Goal: Transaction & Acquisition: Purchase product/service

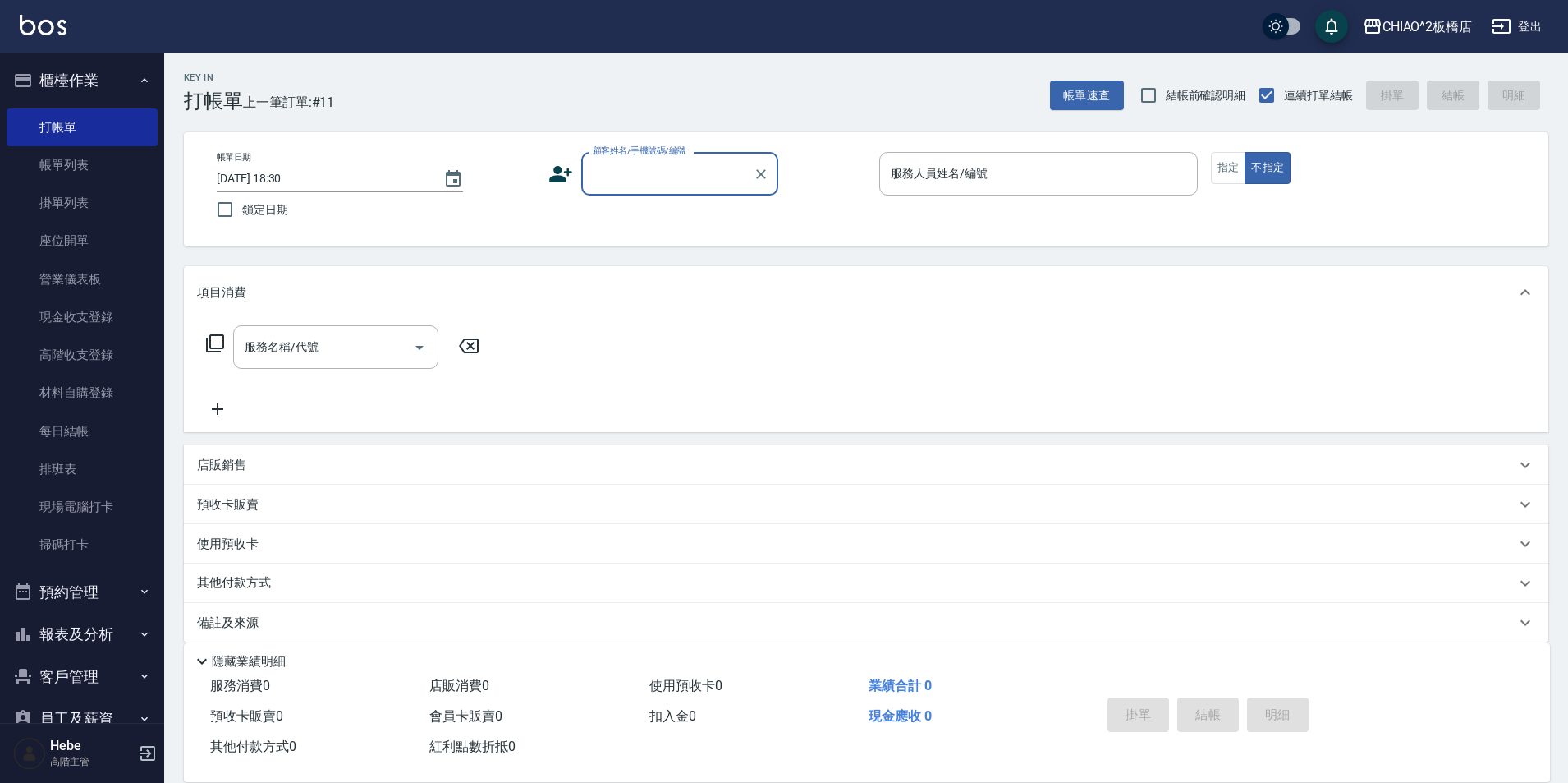
type input "W"
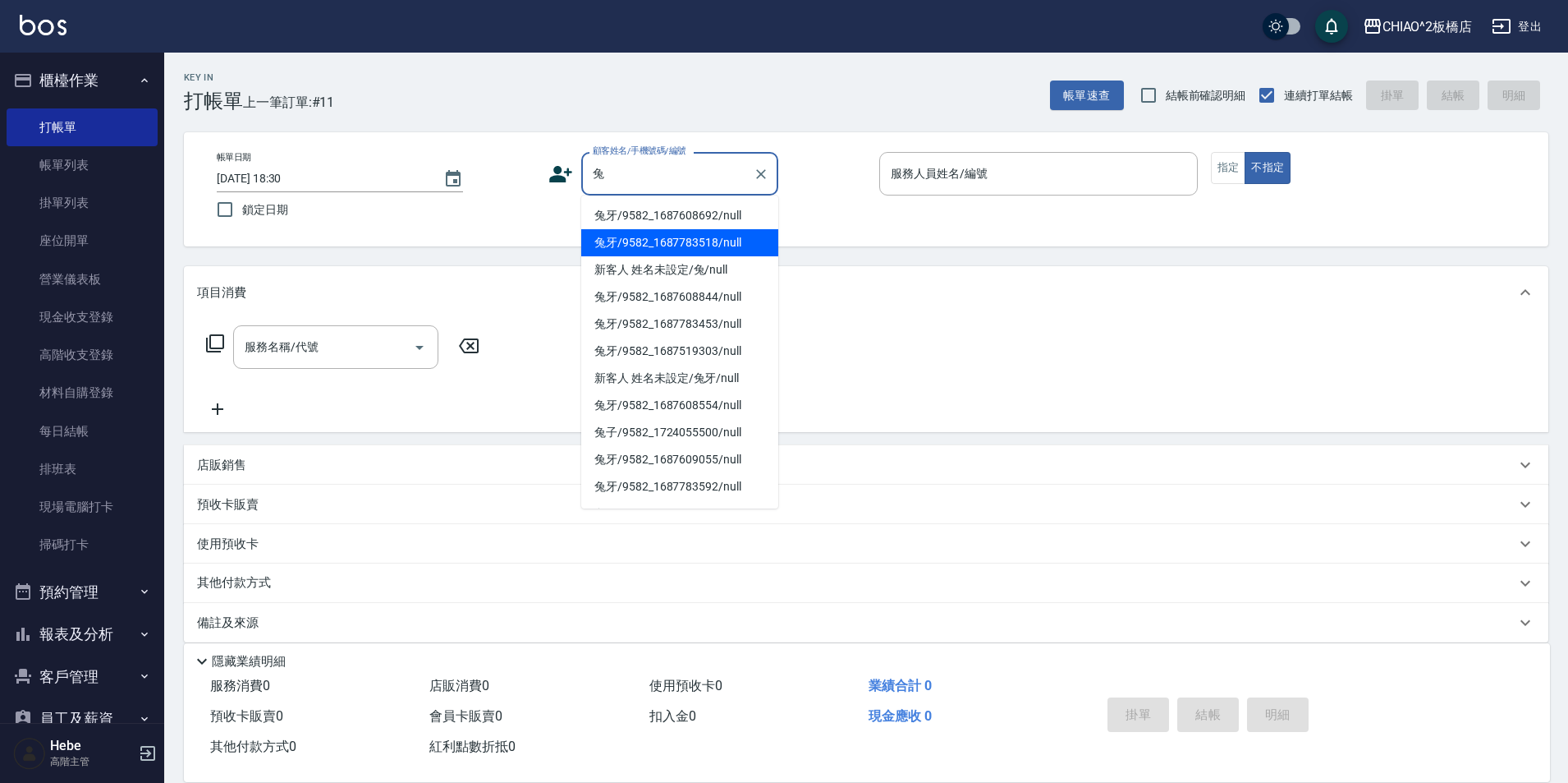
click at [654, 247] on li "兔牙/9582_1687783518/null" at bounding box center [679, 242] width 197 height 27
type input "兔牙/9582_1687783518/null"
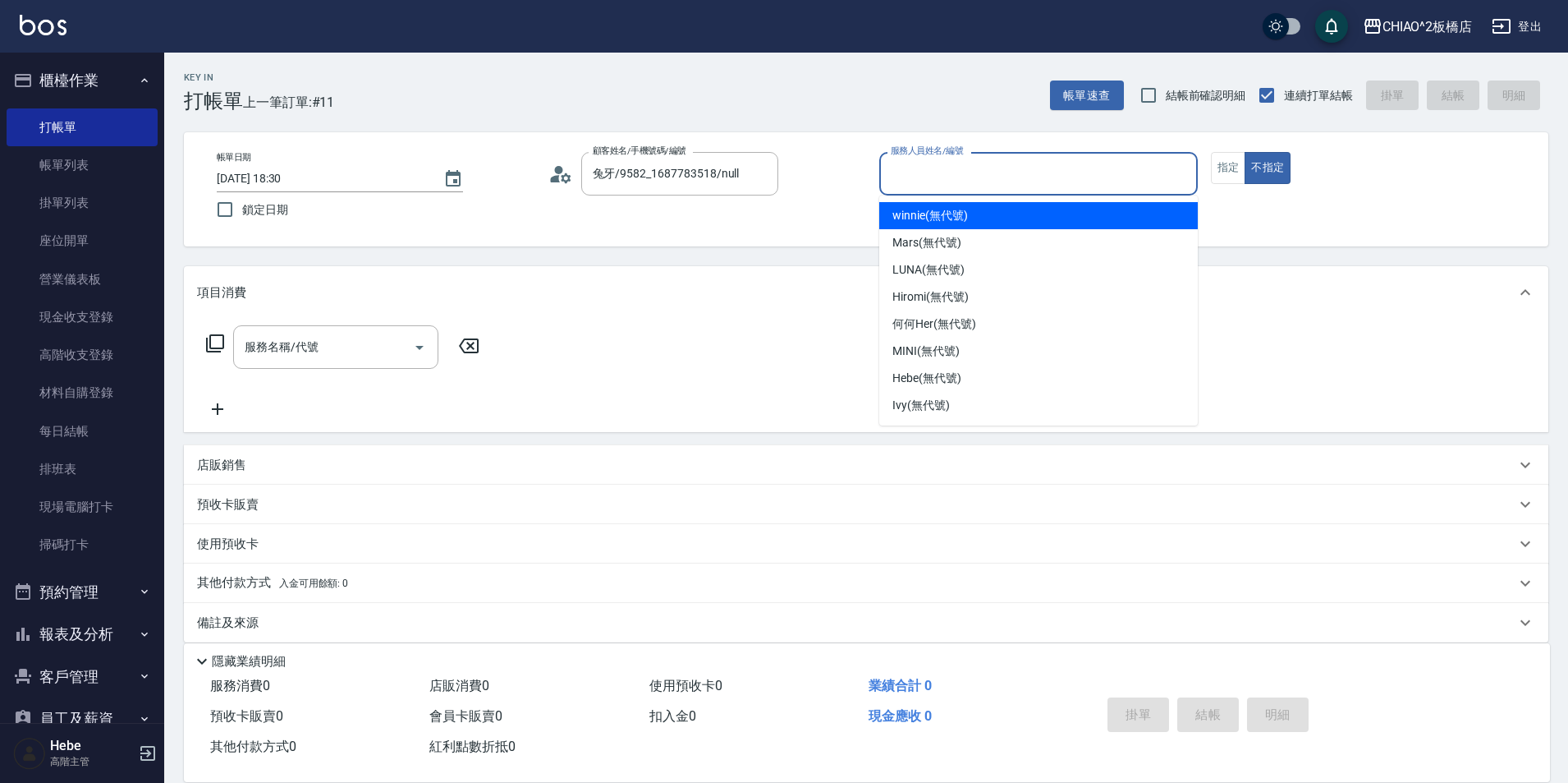
click at [900, 174] on input "服務人員姓名/編號" at bounding box center [1039, 174] width 304 height 29
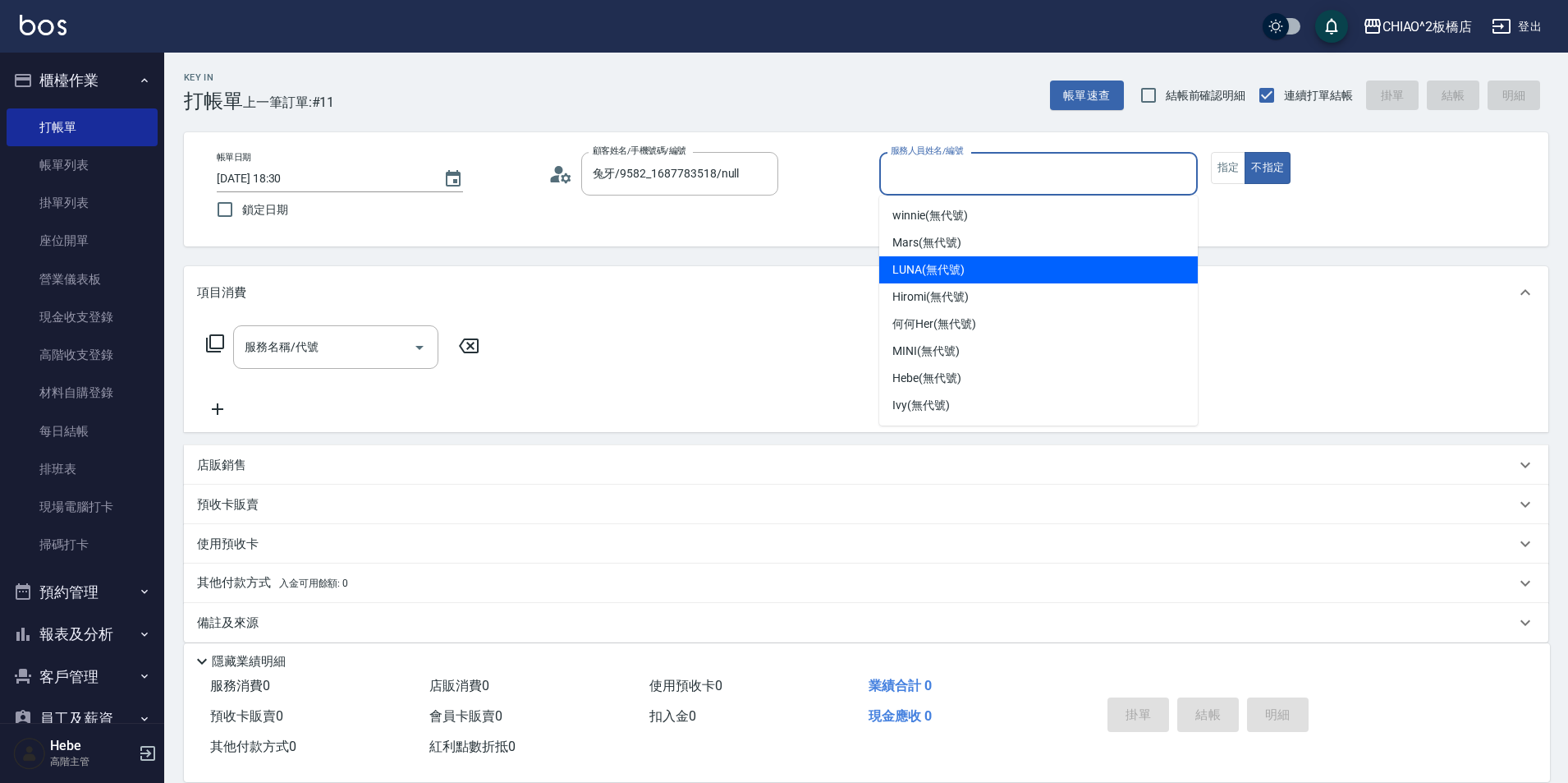
drag, startPoint x: 921, startPoint y: 263, endPoint x: 895, endPoint y: 268, distance: 26.5
click at [921, 263] on span "LUNA (無代號)" at bounding box center [928, 270] width 72 height 17
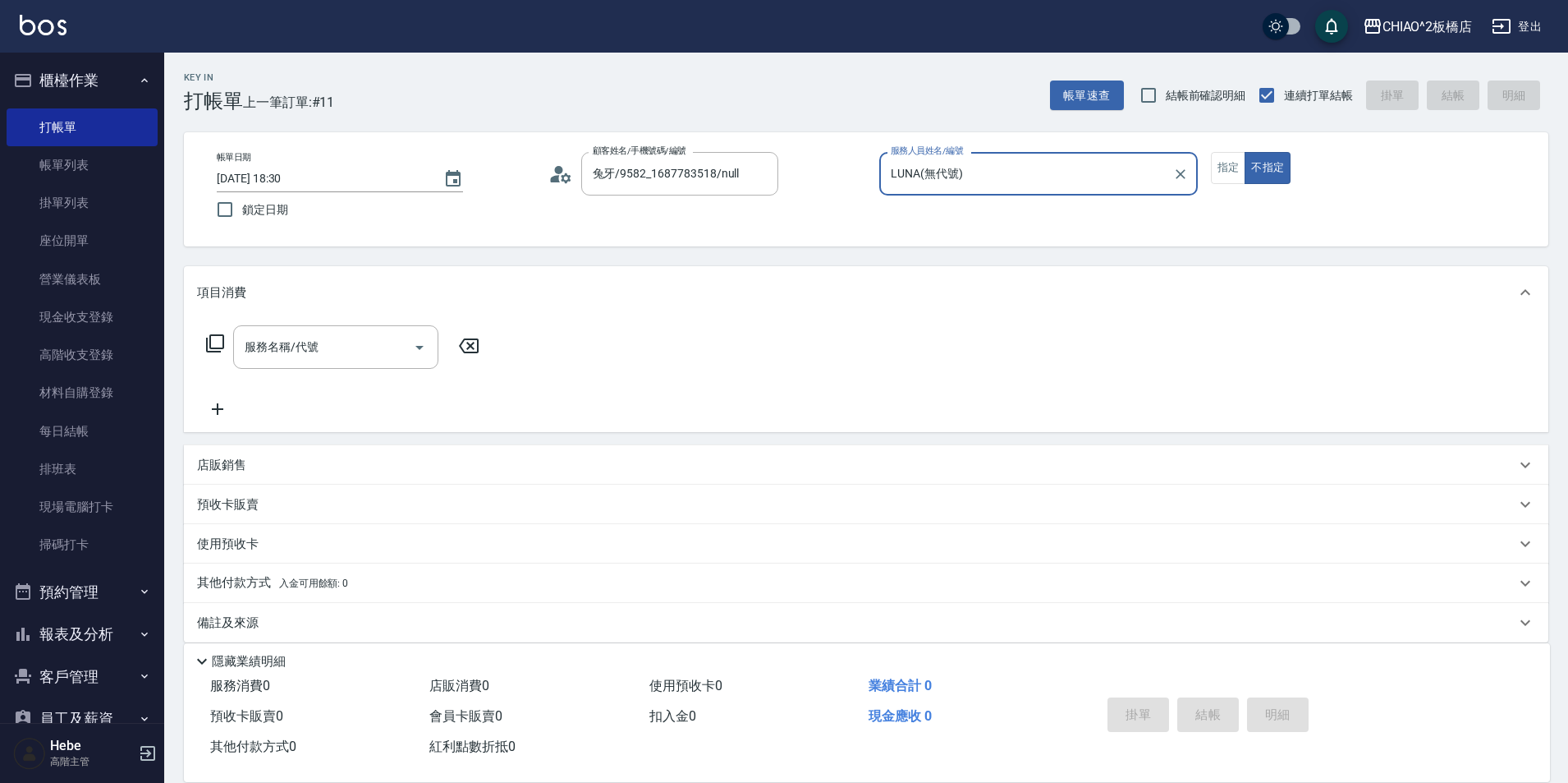
type input "LUNA(無代號)"
click at [302, 347] on div "服務名稱/代號 服務名稱/代號" at bounding box center [336, 346] width 206 height 43
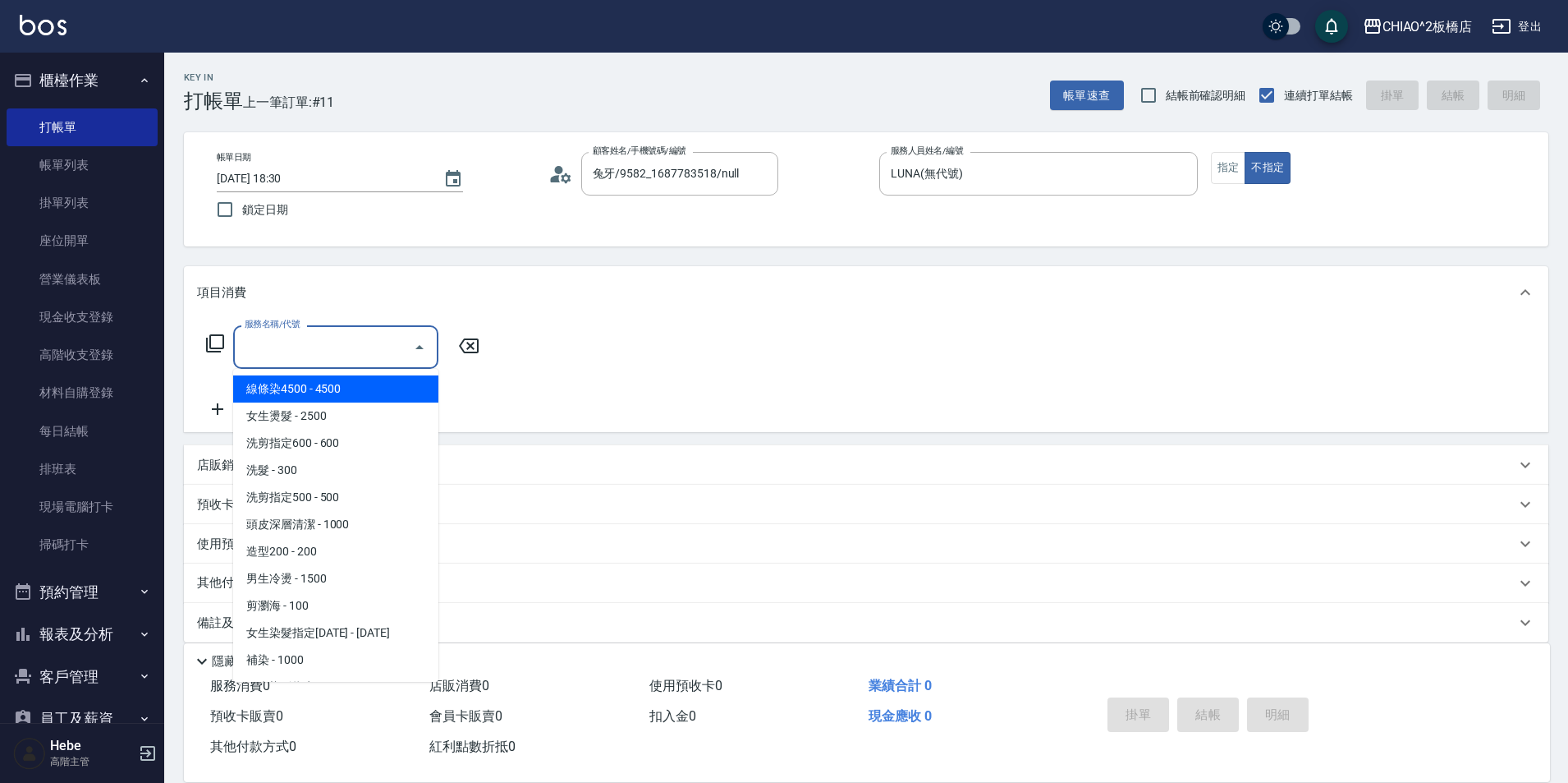
click at [363, 341] on input "服務名稱/代號" at bounding box center [323, 347] width 166 height 29
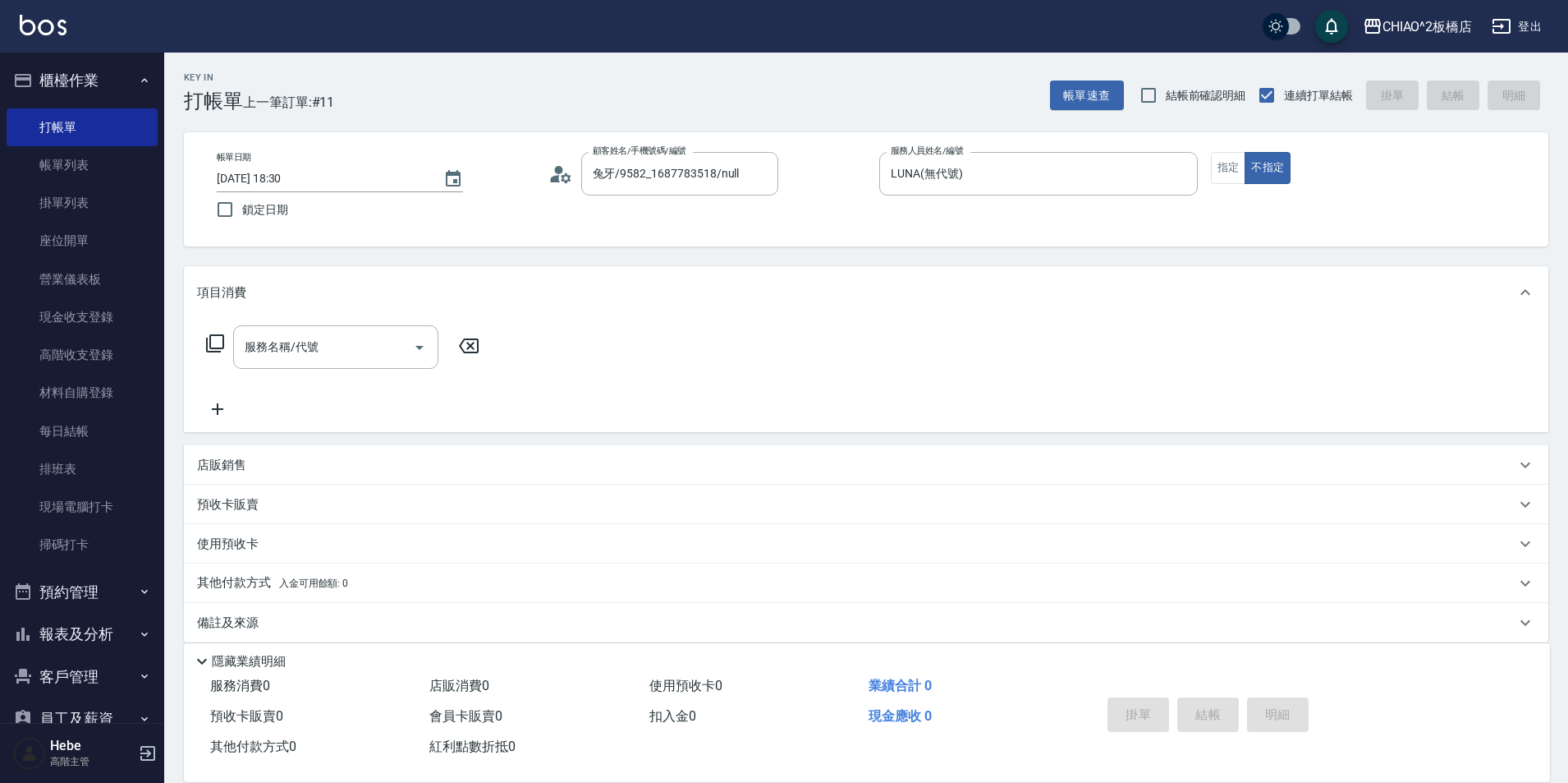
click at [322, 478] on div "店販銷售" at bounding box center [866, 464] width 1365 height 39
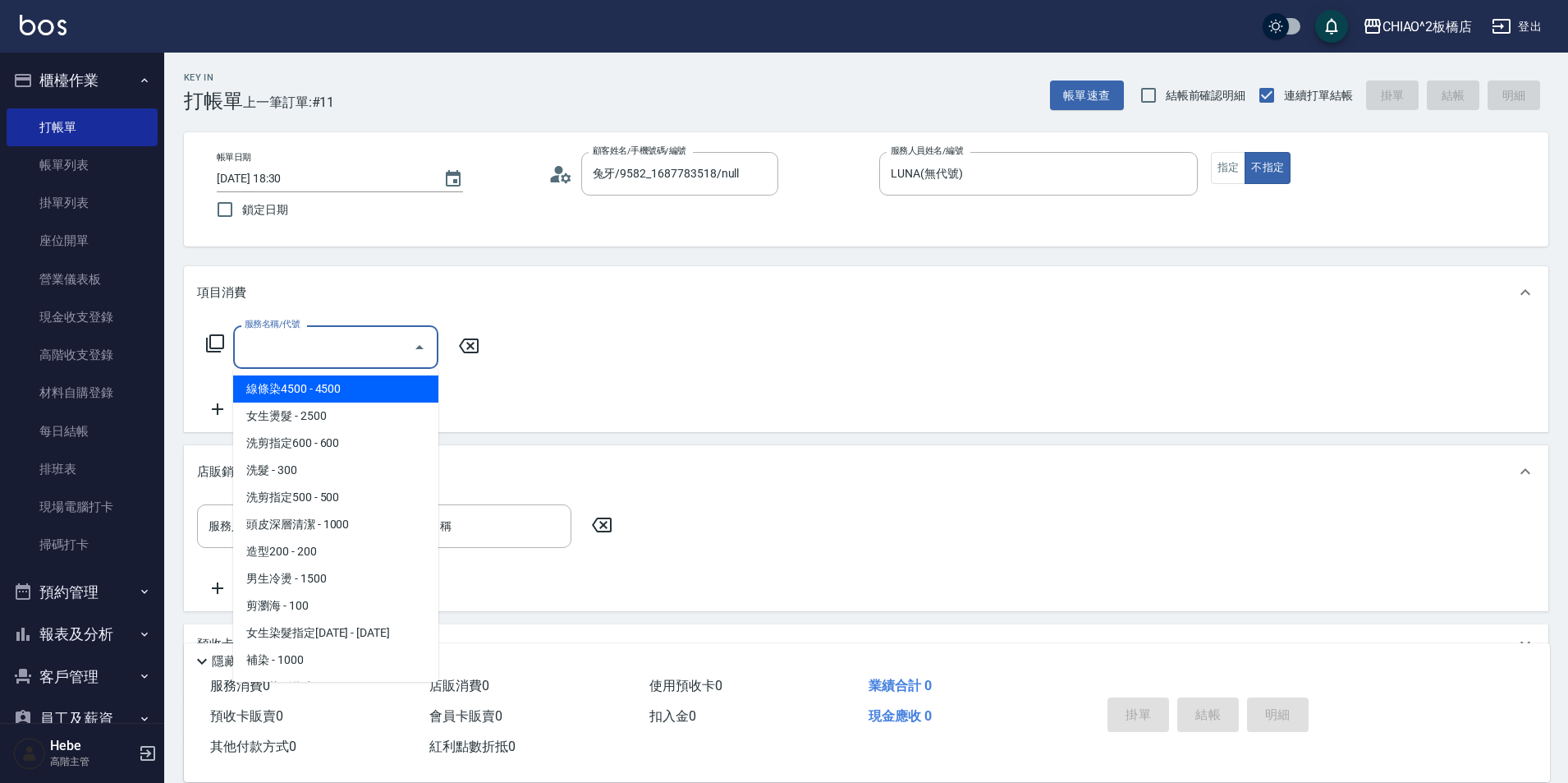
click at [342, 344] on input "服務名稱/代號" at bounding box center [323, 347] width 166 height 29
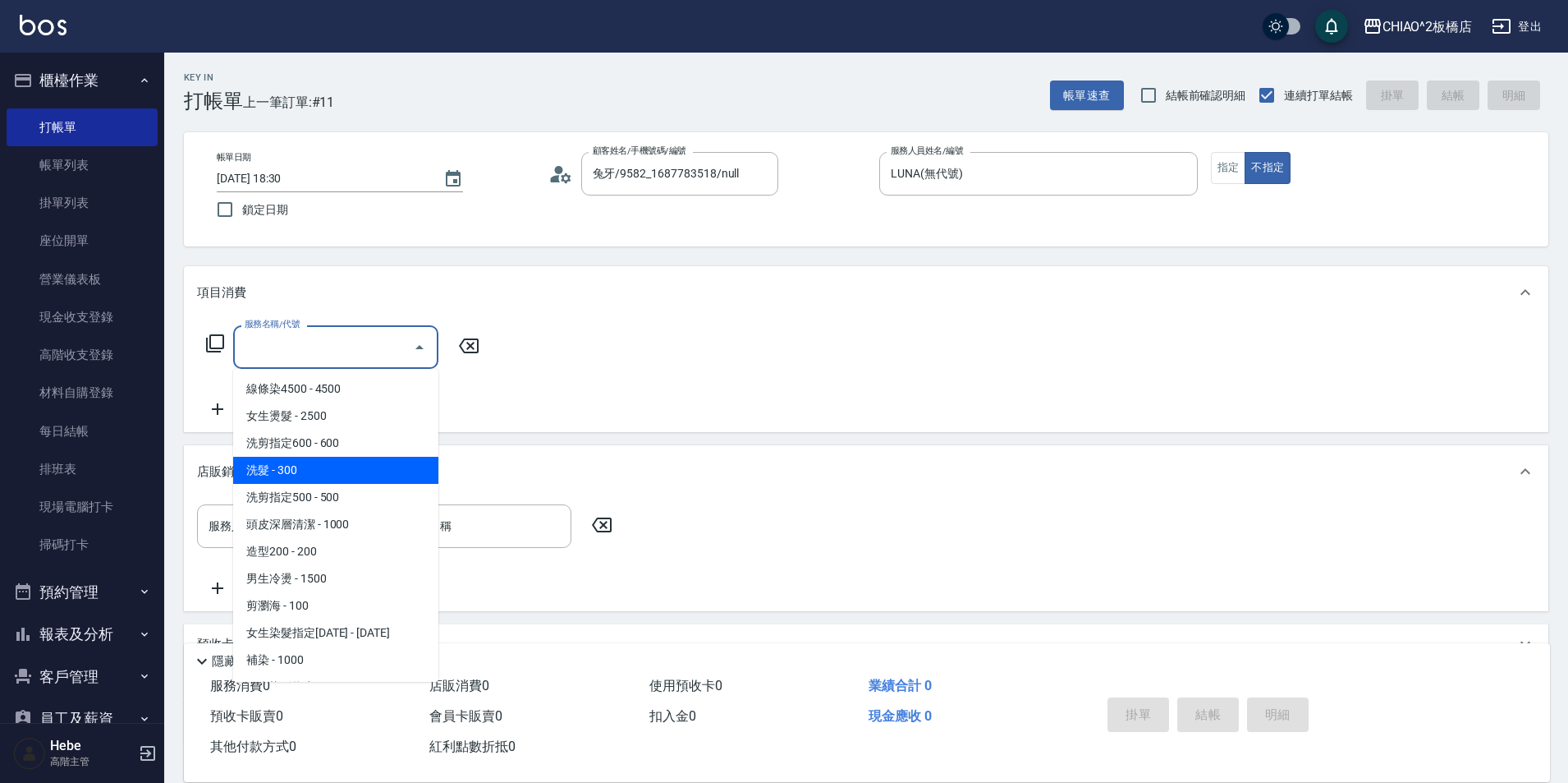
click at [336, 471] on span "洗髮 - 300" at bounding box center [336, 470] width 206 height 27
type input "洗髮(96679)"
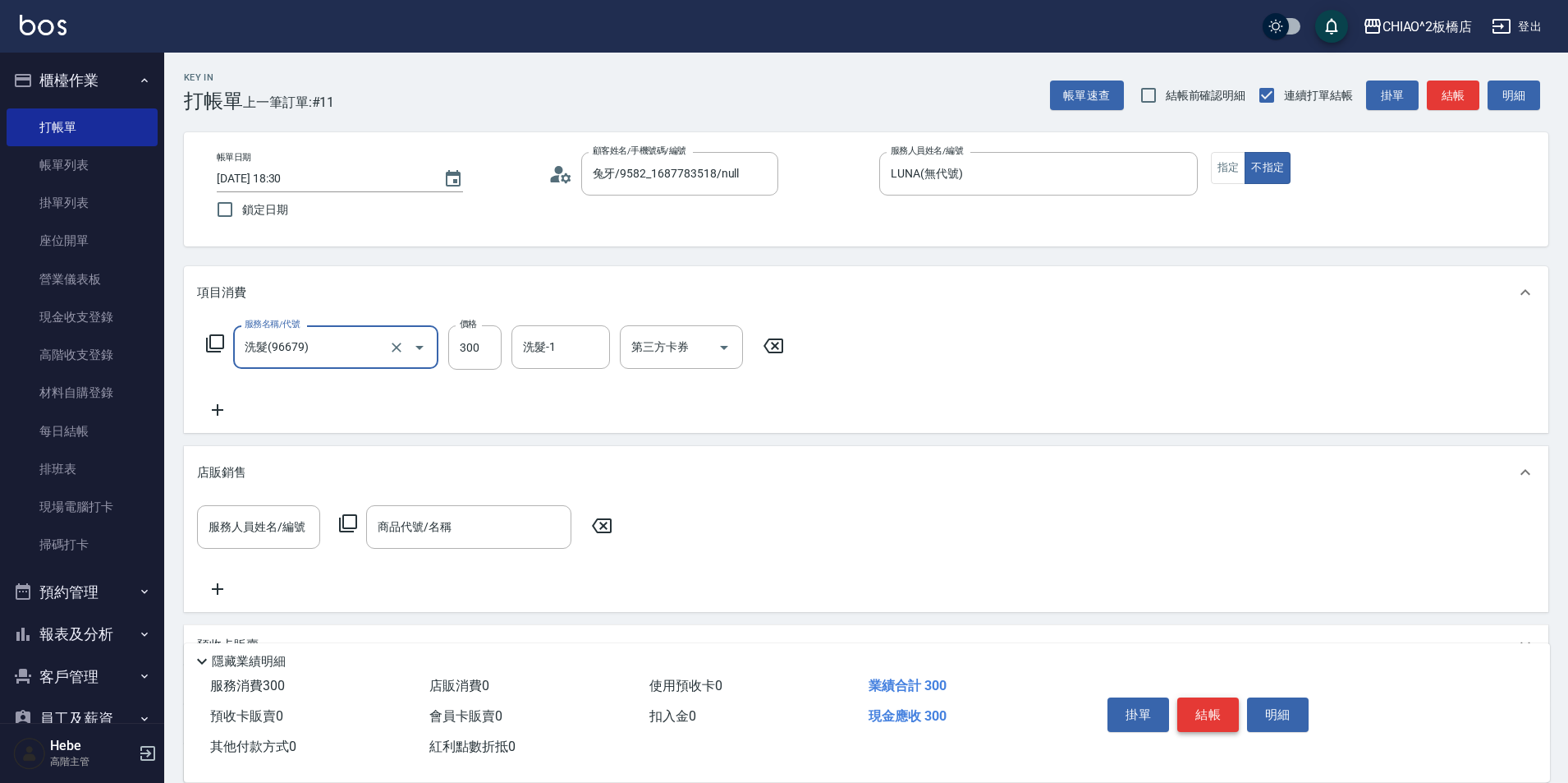
click at [1193, 710] on button "結帳" at bounding box center [1209, 715] width 61 height 35
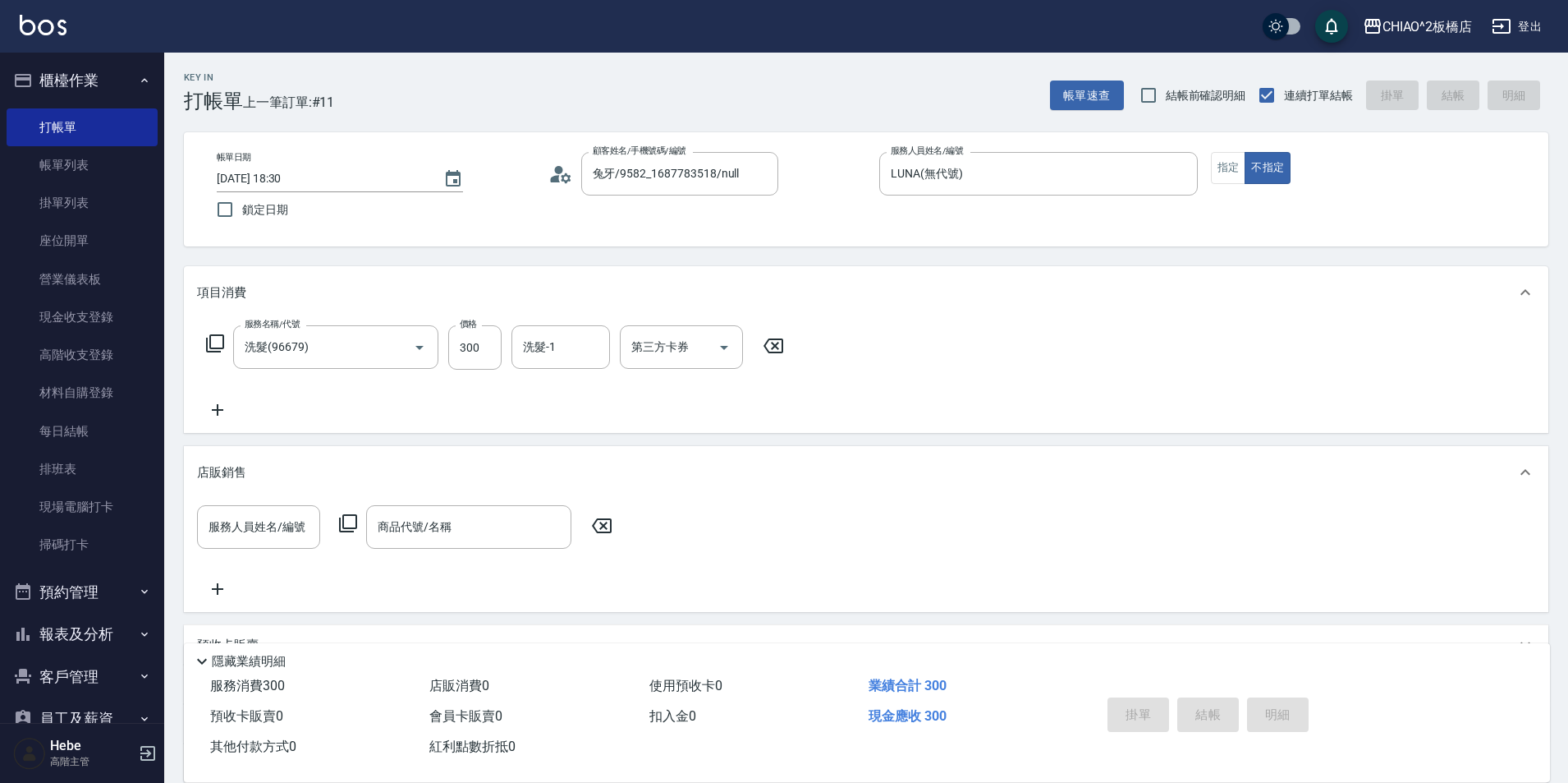
type input "[DATE] 18:31"
